Goal: Task Accomplishment & Management: Use online tool/utility

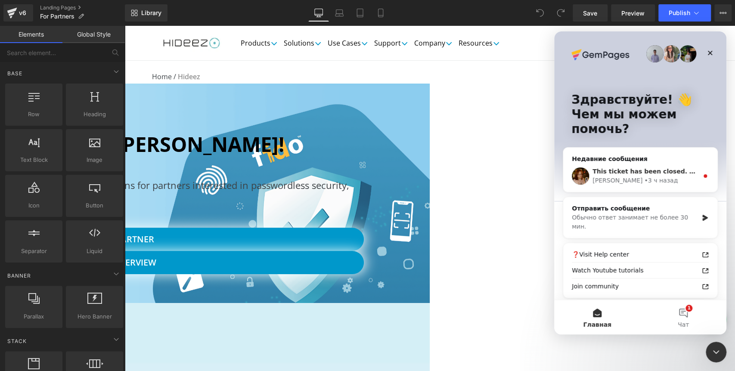
click at [693, 184] on div "[PERSON_NAME] • 3 ч назад" at bounding box center [645, 180] width 106 height 9
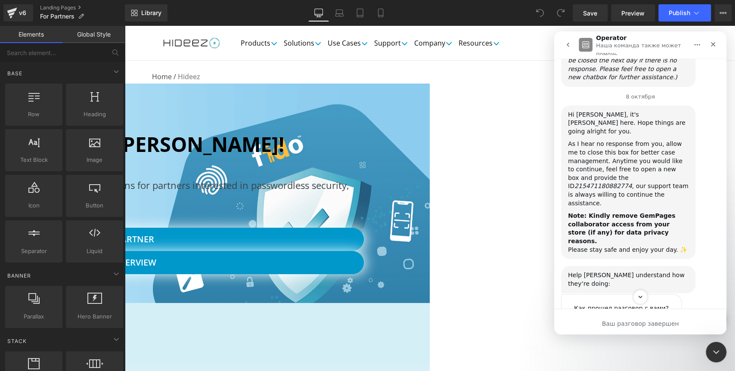
scroll to position [2772, 0]
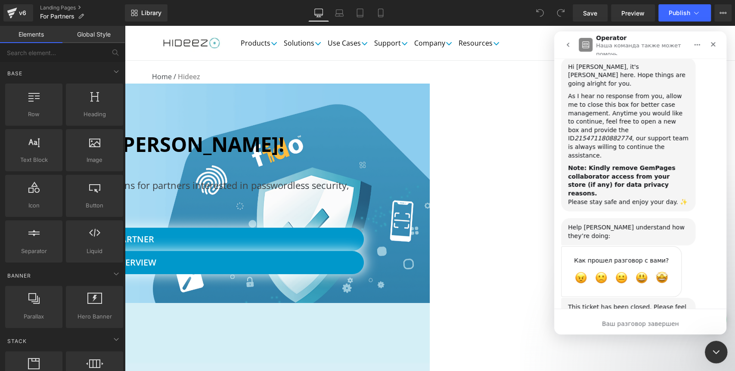
click at [716, 353] on icon "Закрыть службу сообщений Intercom" at bounding box center [715, 351] width 10 height 10
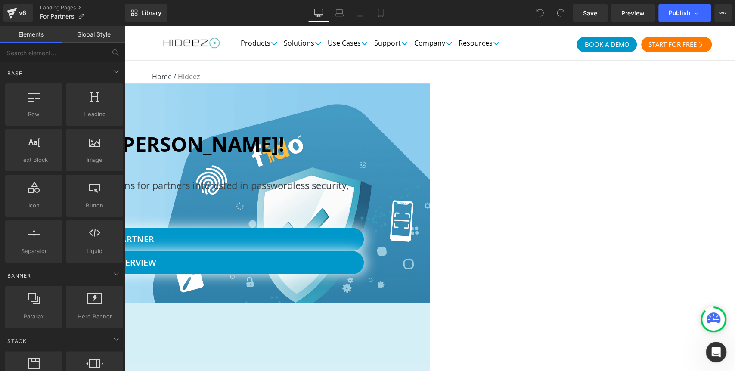
click at [355, 141] on h1 "Grow Your Business with [PERSON_NAME]!" at bounding box center [107, 144] width 494 height 34
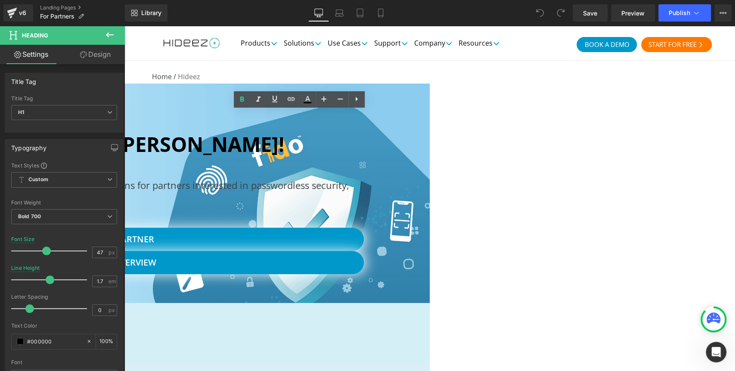
click at [355, 149] on h1 "Grow Your Business with [PERSON_NAME]!" at bounding box center [107, 144] width 494 height 34
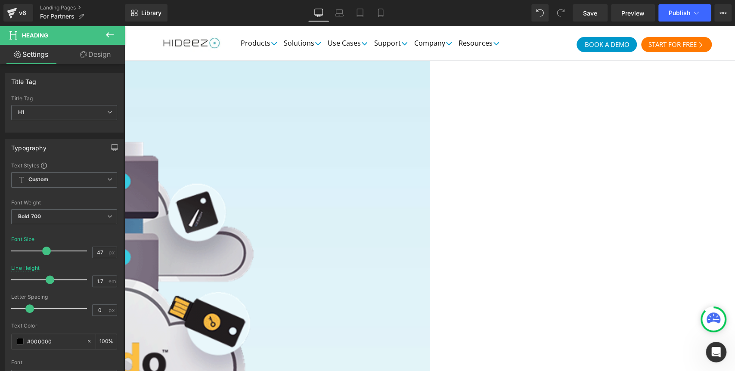
scroll to position [0, 0]
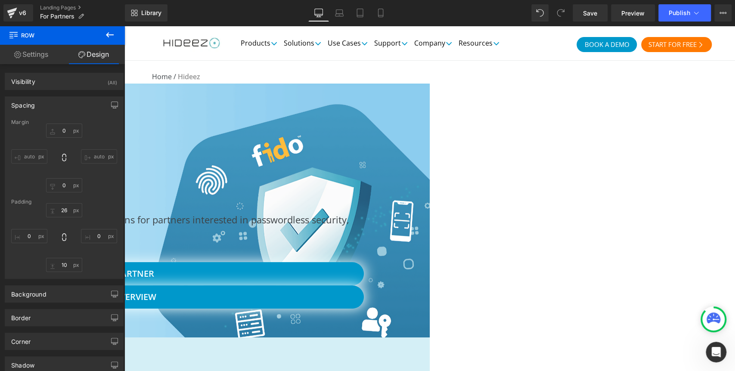
click at [430, 321] on div "Grow Your Business with [PERSON_NAME]! Heading Image Row Hideez offers advanced…" at bounding box center [124, 210] width 611 height 255
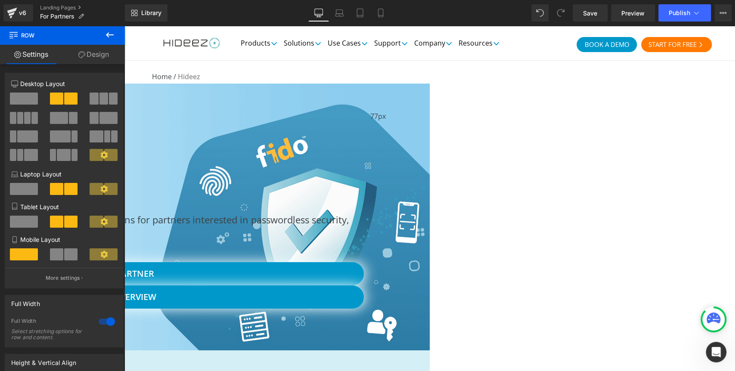
drag, startPoint x: 422, startPoint y: 325, endPoint x: 422, endPoint y: 338, distance: 12.9
click at [386, 144] on div "77px" at bounding box center [378, 127] width 16 height 33
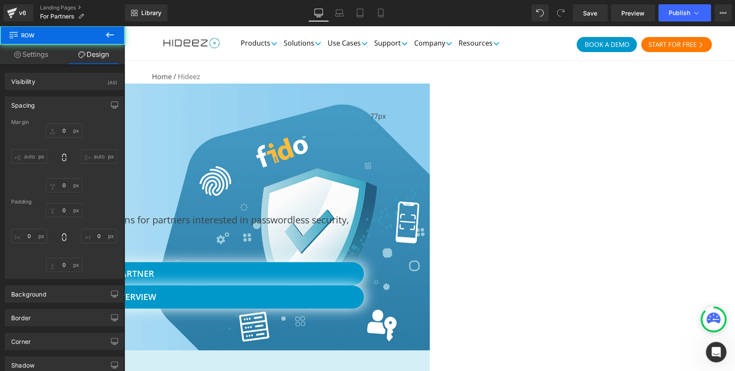
type input "-30"
type input "0"
type input "66"
type input "0"
type input "77"
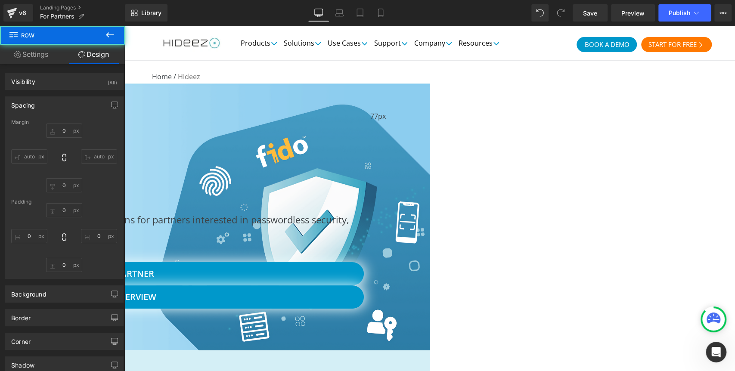
type input "80"
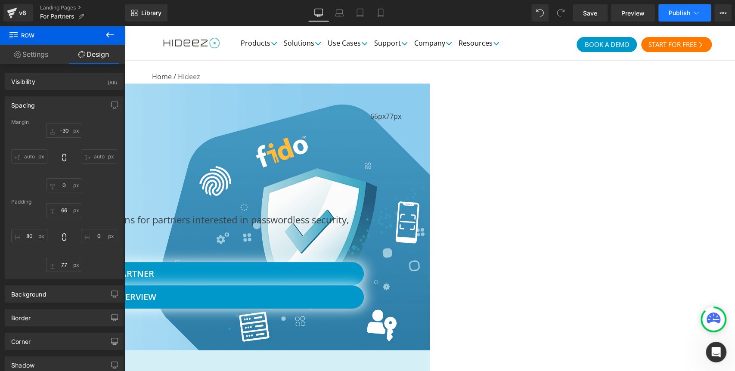
click at [683, 11] on span "Publish" at bounding box center [680, 12] width 22 height 7
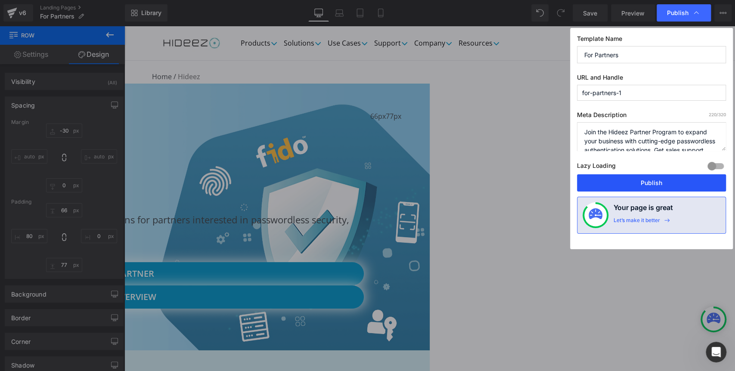
click at [630, 181] on button "Publish" at bounding box center [651, 182] width 149 height 17
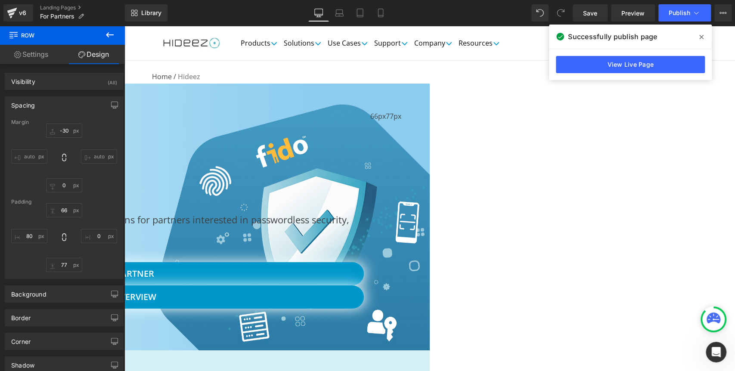
click at [355, 139] on h1 "Grow Your Business with [PERSON_NAME]!" at bounding box center [107, 161] width 494 height 69
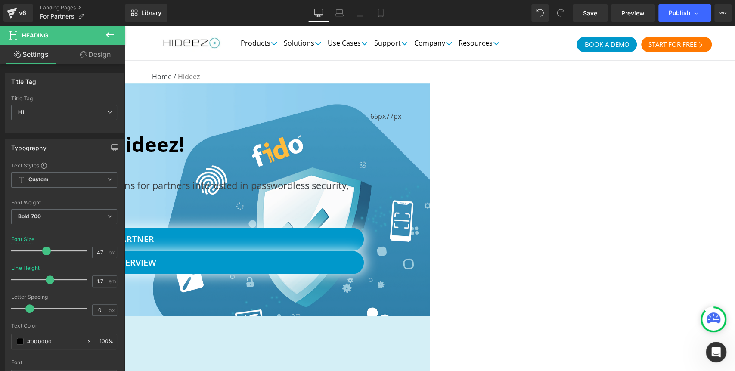
click at [370, 156] on div at bounding box center [370, 197] width 0 height 172
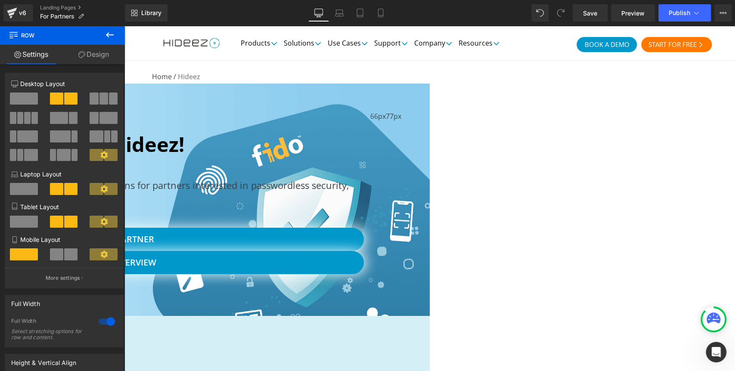
click at [355, 147] on h1 "Grow Your Business with [PERSON_NAME]!" at bounding box center [107, 144] width 494 height 34
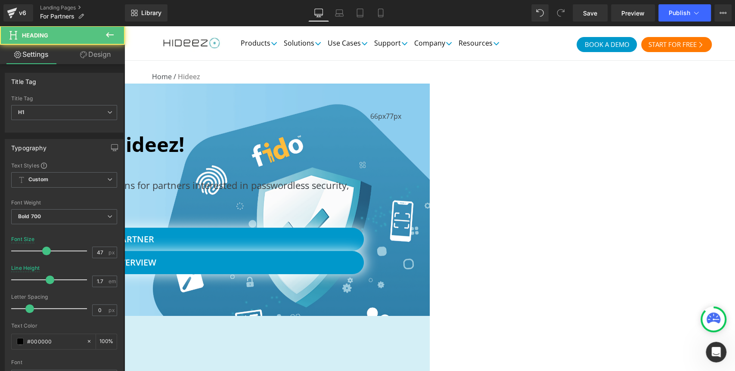
click at [90, 56] on link "Design" at bounding box center [95, 54] width 62 height 19
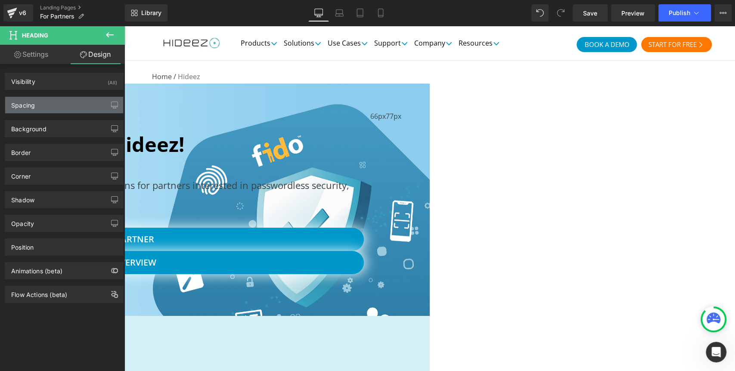
click at [65, 106] on div "Spacing" at bounding box center [64, 105] width 118 height 16
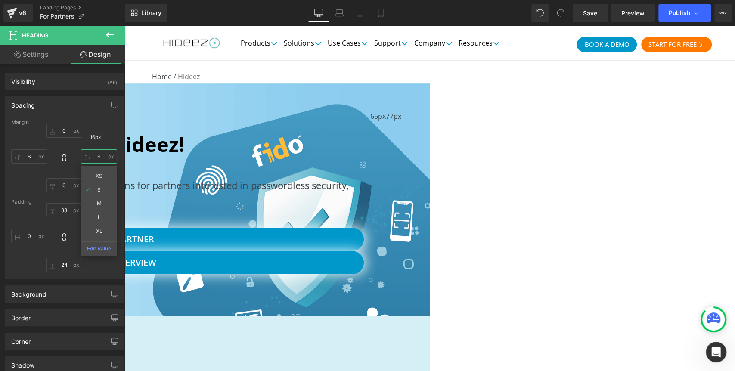
click at [96, 156] on input "S" at bounding box center [99, 156] width 36 height 14
click at [96, 152] on input "L" at bounding box center [99, 156] width 36 height 14
click at [104, 152] on input "M" at bounding box center [99, 156] width 36 height 14
type input "L"
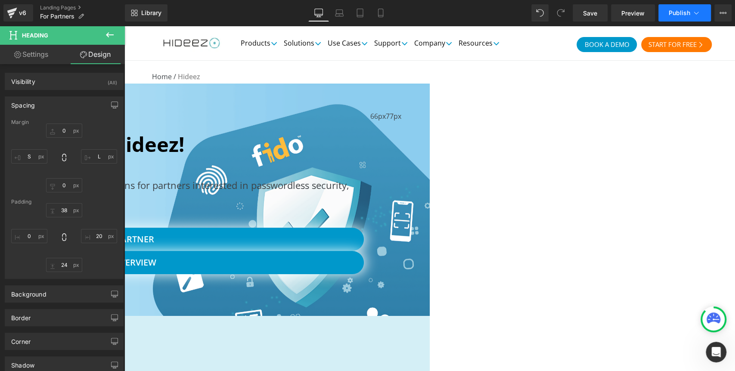
click at [680, 18] on button "Publish" at bounding box center [684, 12] width 53 height 17
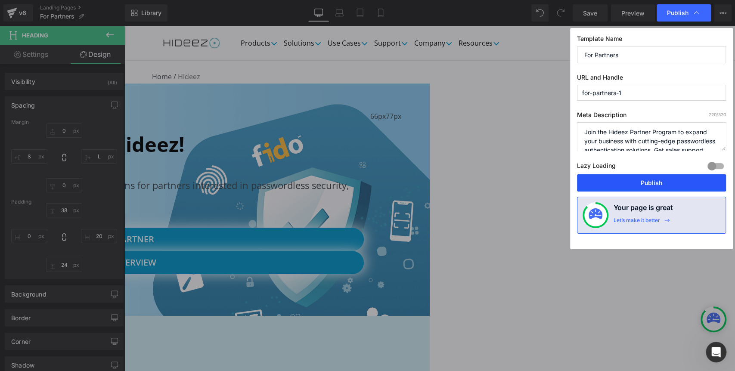
click at [644, 180] on button "Publish" at bounding box center [651, 182] width 149 height 17
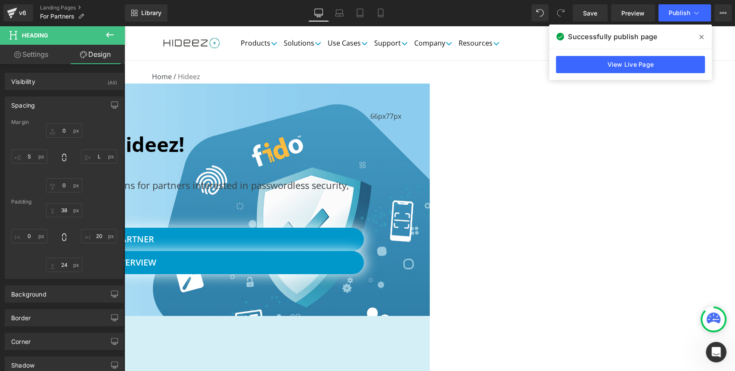
click at [316, 142] on h1 "Grow Your Business with [PERSON_NAME]!" at bounding box center [98, 144] width 477 height 34
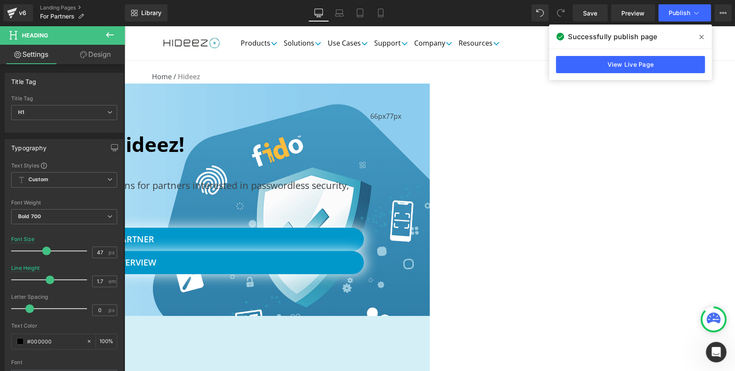
click at [296, 162] on h1 "Grow Your Business with [PERSON_NAME]!" at bounding box center [98, 144] width 477 height 34
click at [105, 56] on link "Design" at bounding box center [95, 54] width 62 height 19
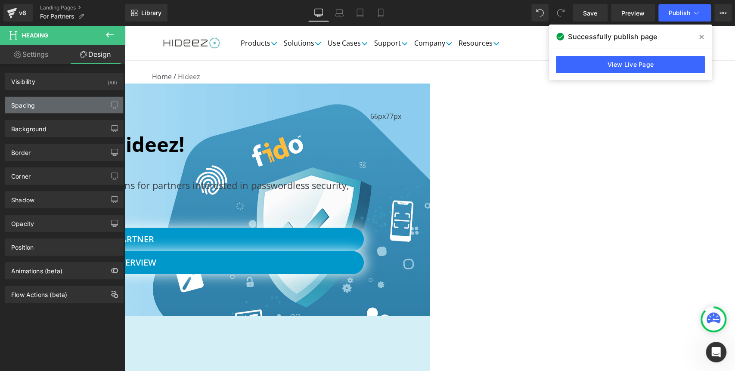
click at [59, 102] on div "Spacing" at bounding box center [64, 105] width 118 height 16
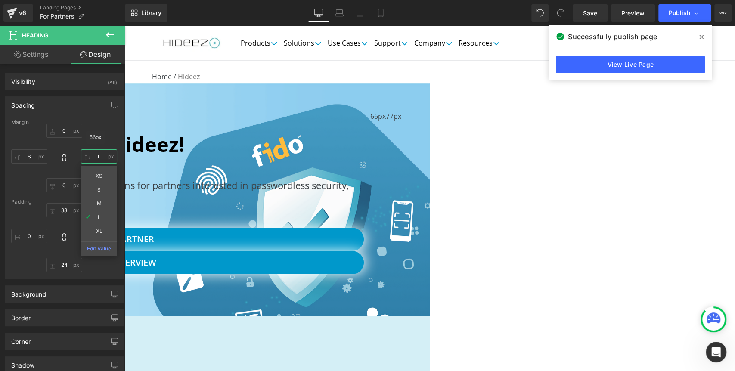
click at [95, 154] on input "L" at bounding box center [99, 156] width 36 height 14
type input "XL"
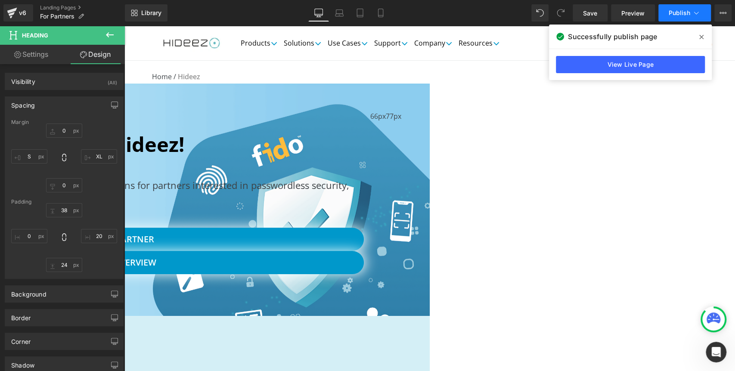
click at [673, 15] on span "Publish" at bounding box center [680, 12] width 22 height 7
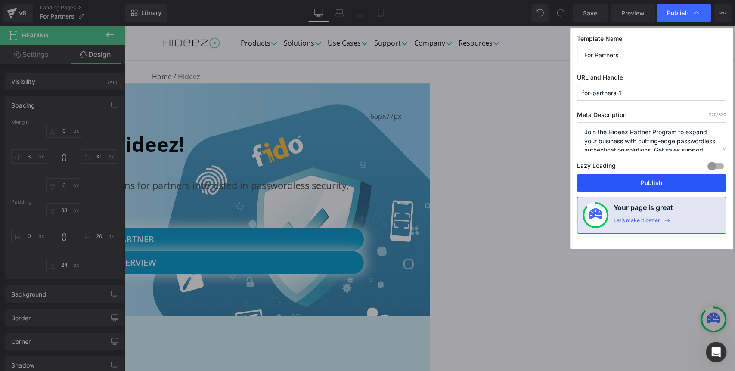
click at [636, 182] on button "Publish" at bounding box center [651, 182] width 149 height 17
